Goal: Task Accomplishment & Management: Use online tool/utility

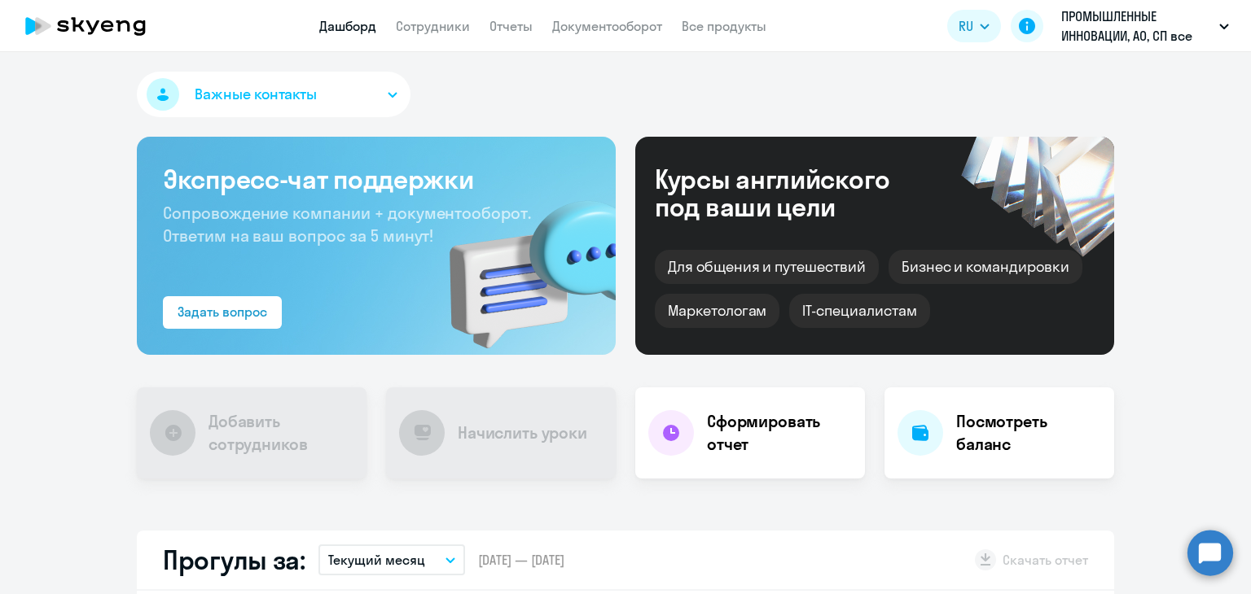
select select "30"
click at [472, 17] on nav "Дашборд Сотрудники Отчеты Документооборот Все продукты" at bounding box center [542, 26] width 447 height 20
click at [456, 20] on link "Сотрудники" at bounding box center [433, 26] width 74 height 16
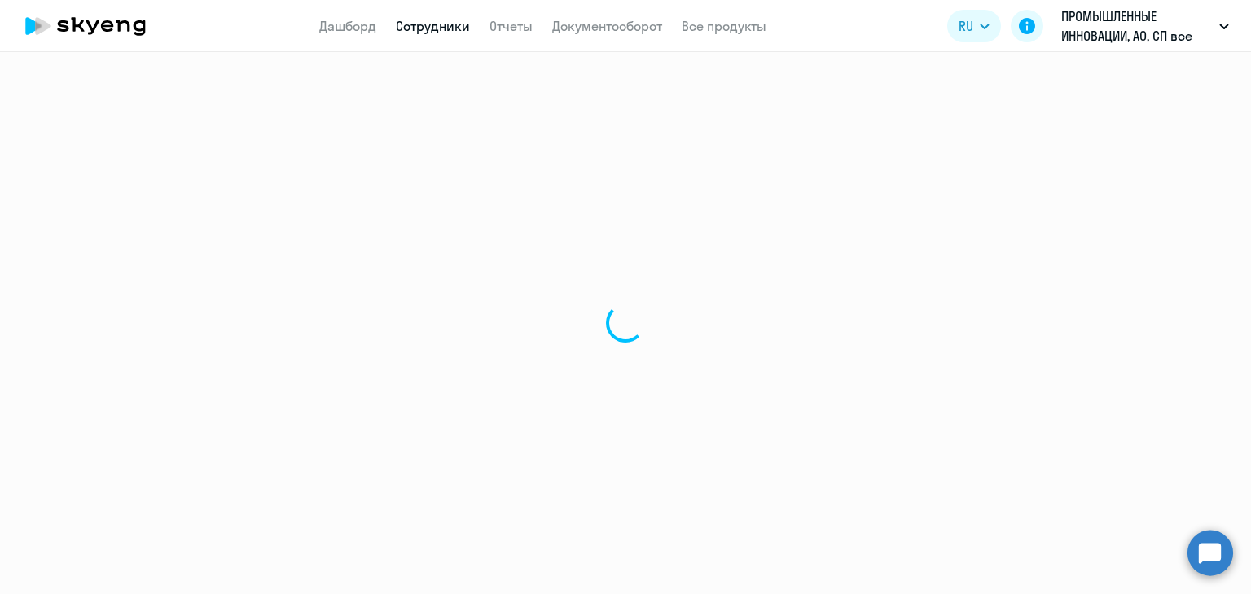
select select "30"
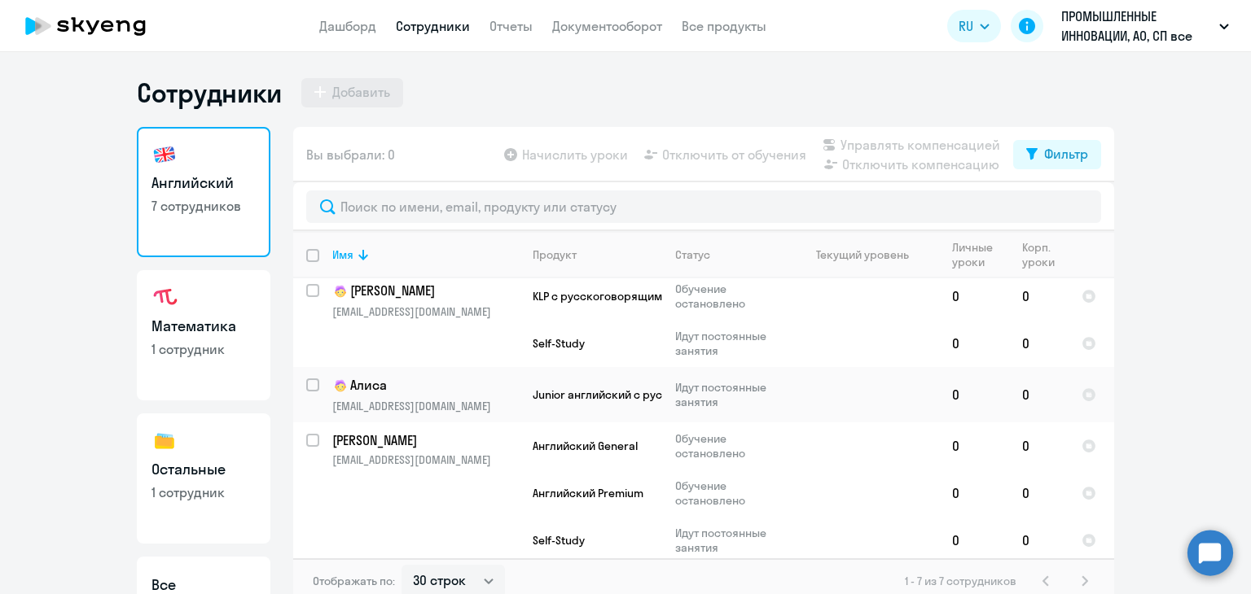
scroll to position [362, 0]
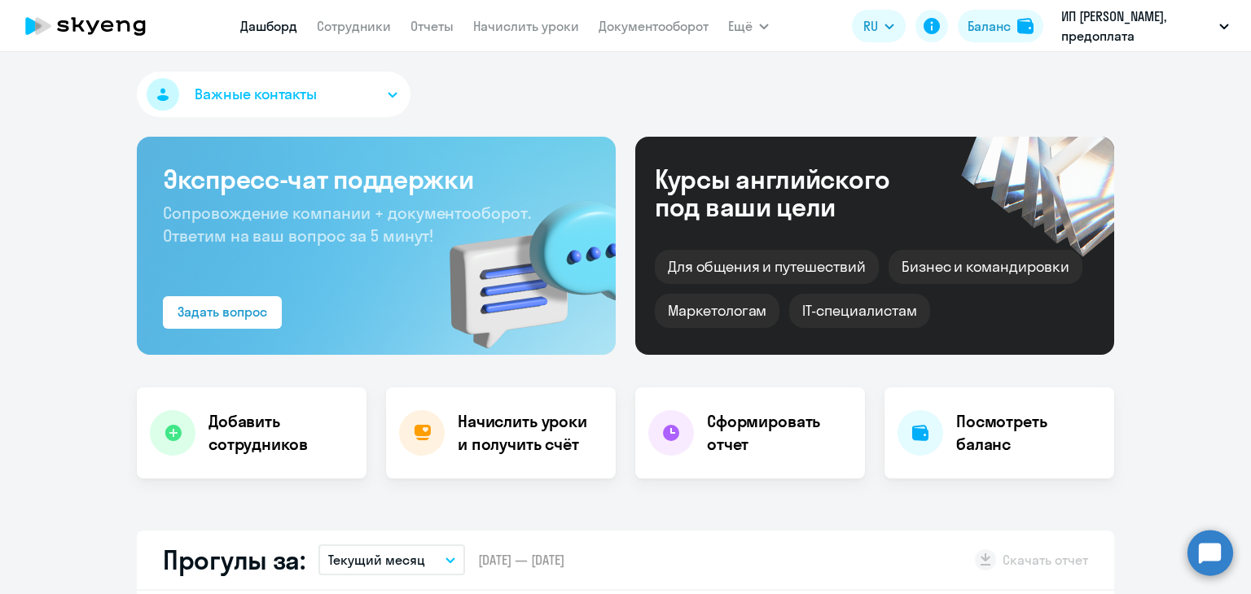
click at [534, 34] on app-menu-item-link "Начислить уроки" at bounding box center [526, 26] width 106 height 20
click at [532, 31] on link "Начислить уроки" at bounding box center [526, 26] width 106 height 16
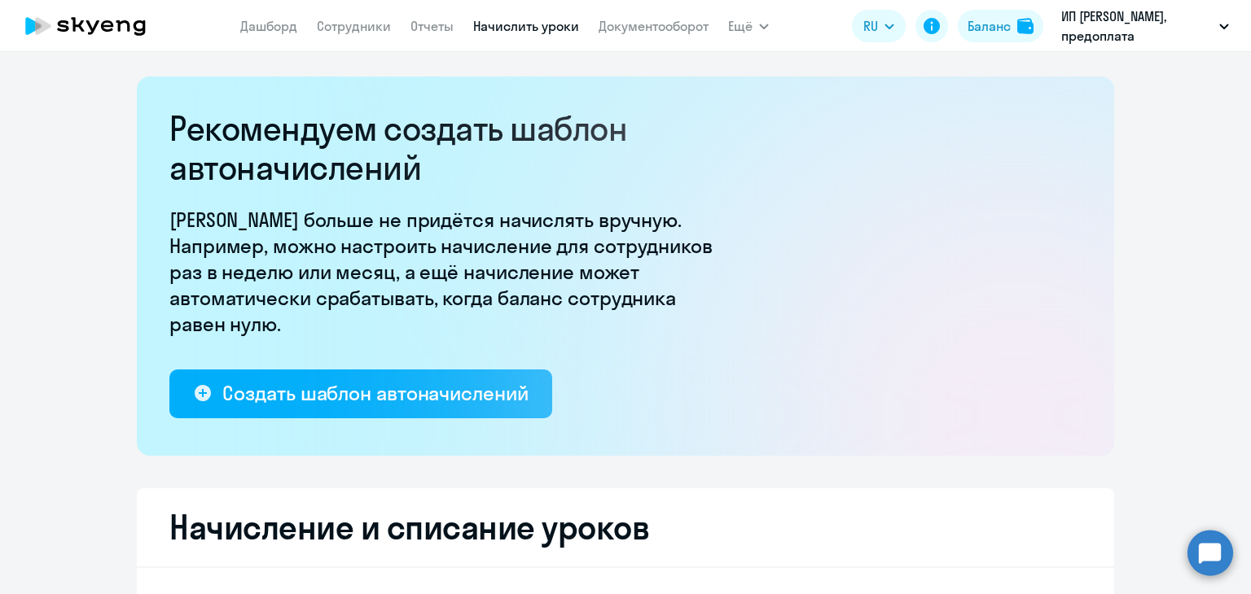
select select "10"
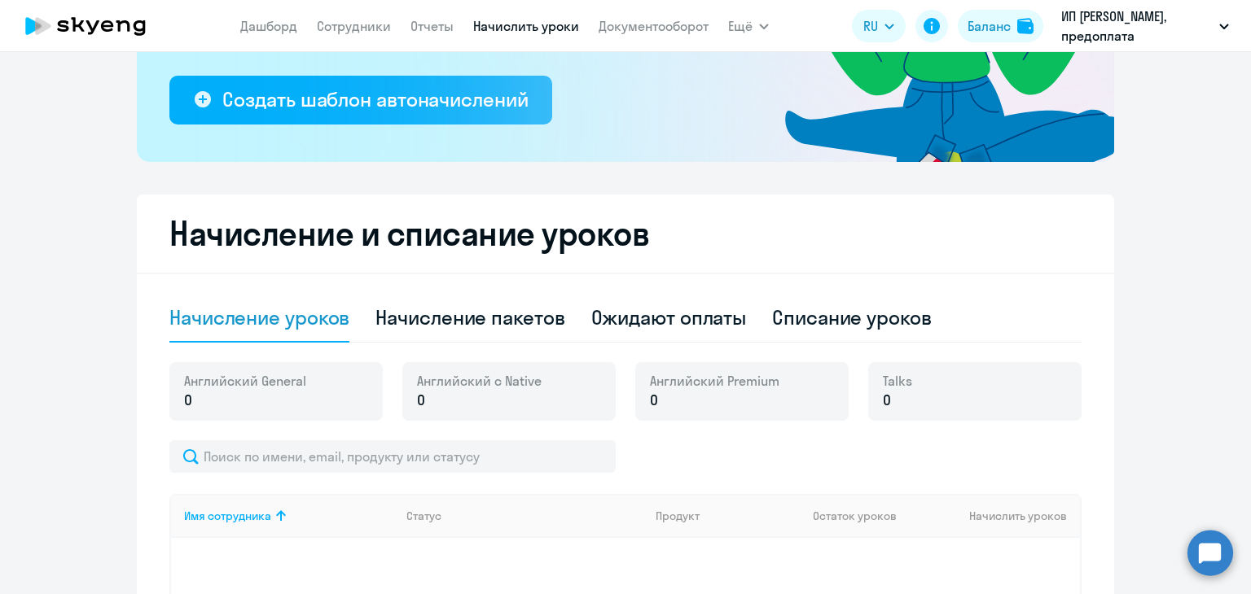
scroll to position [326, 0]
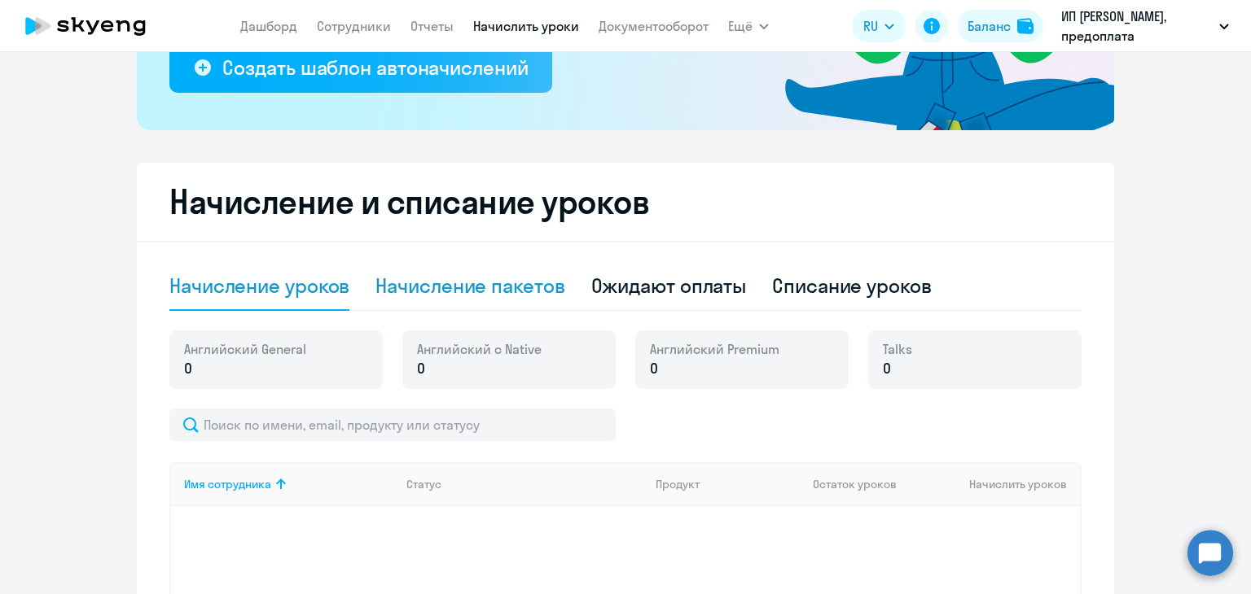
click at [475, 292] on div "Начисление пакетов" at bounding box center [469, 286] width 189 height 26
select select "10"
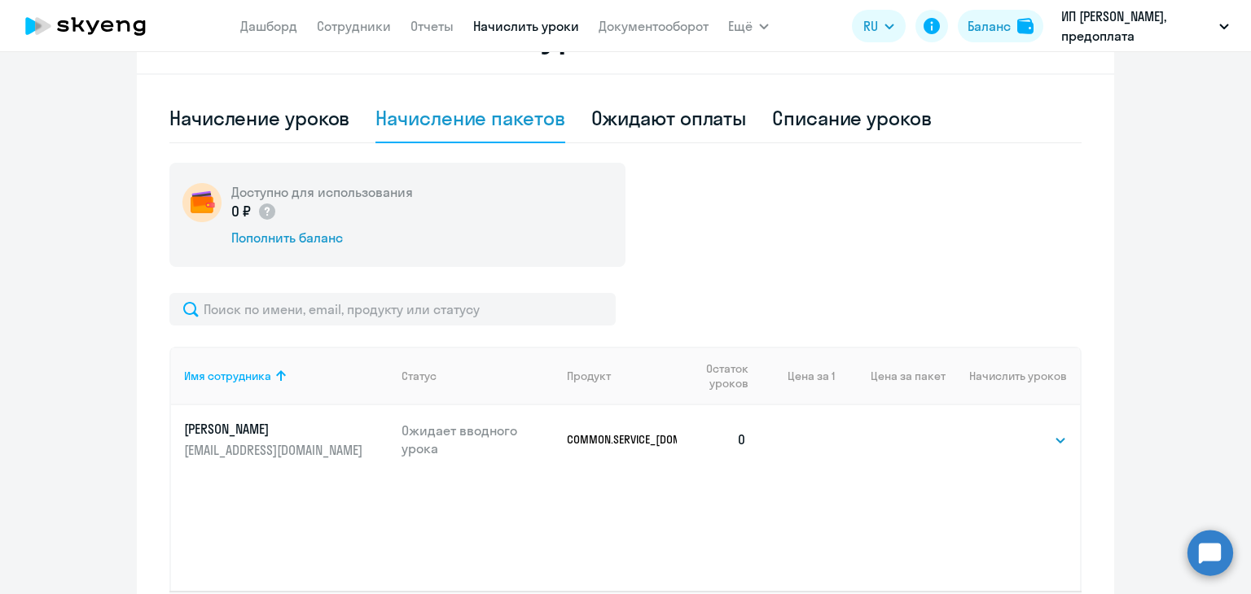
scroll to position [627, 0]
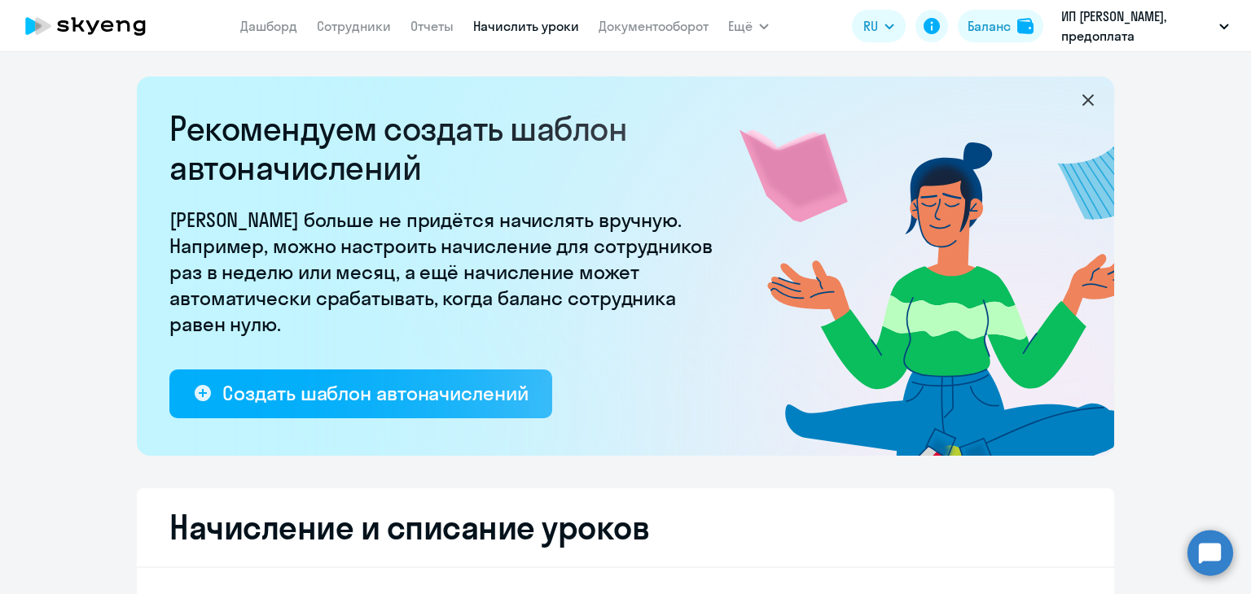
select select "10"
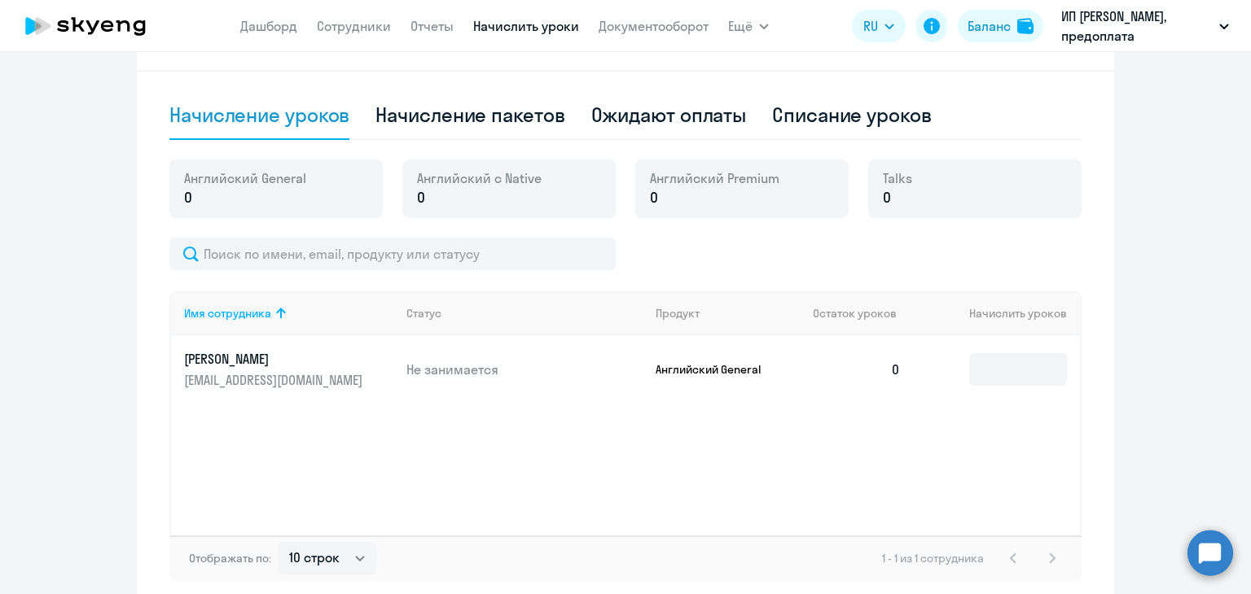
scroll to position [412, 0]
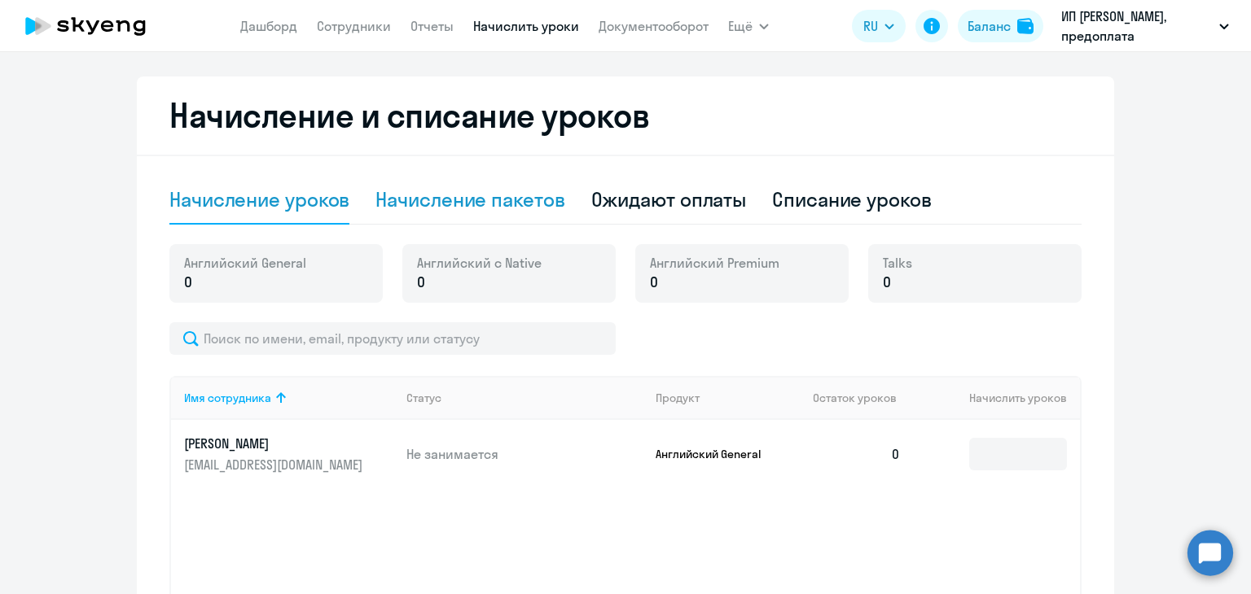
click at [500, 206] on div "Начисление пакетов" at bounding box center [469, 199] width 189 height 26
select select "10"
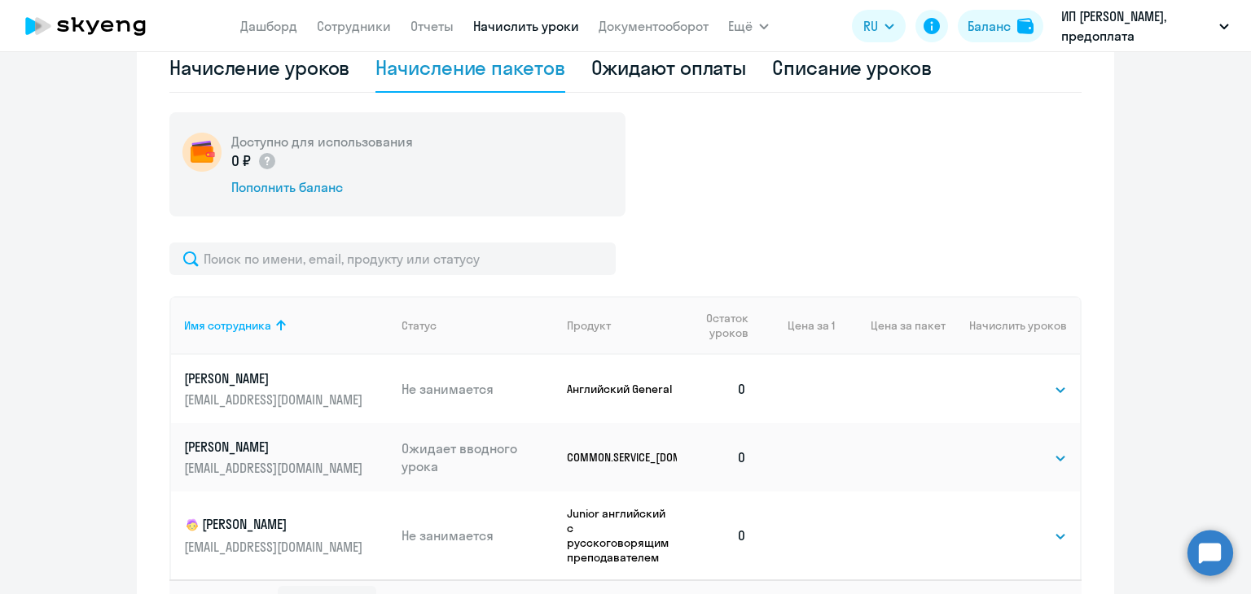
scroll to position [666, 0]
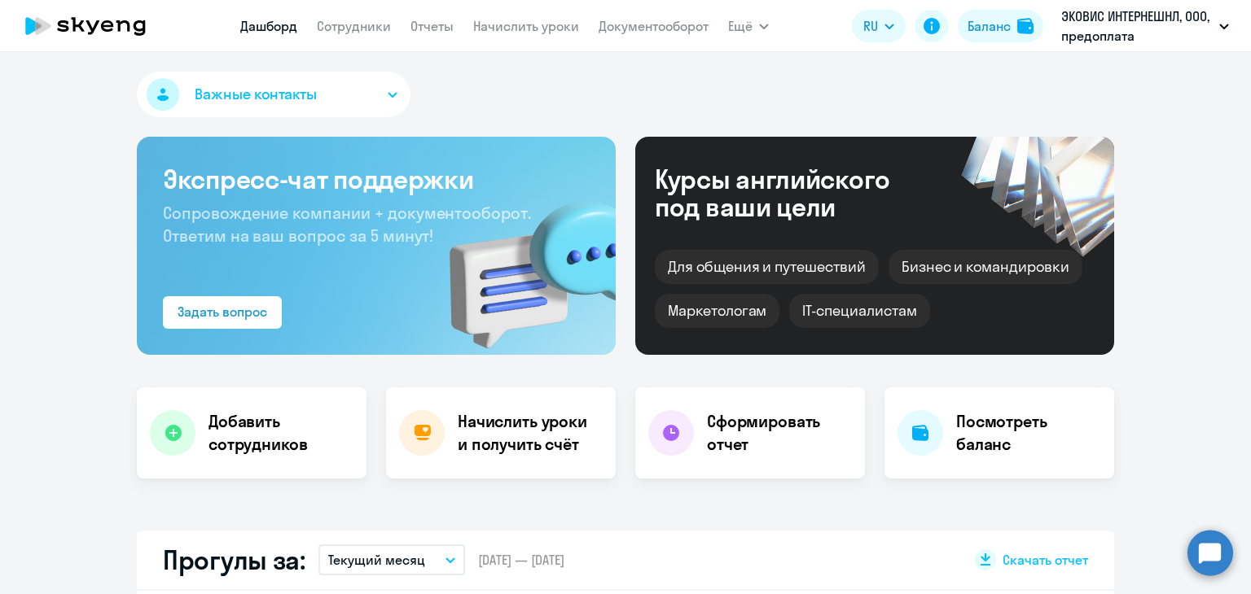
select select "30"
